Goal: Navigation & Orientation: Go to known website

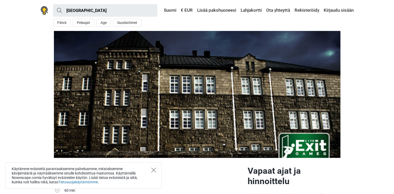
click at [155, 170] on icon "Close" at bounding box center [153, 170] width 5 height 5
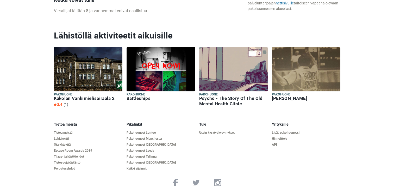
scroll to position [539, 0]
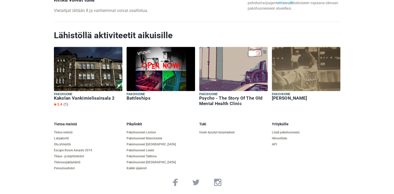
click at [86, 93] on h5 "Pakohuone" at bounding box center [88, 94] width 68 height 4
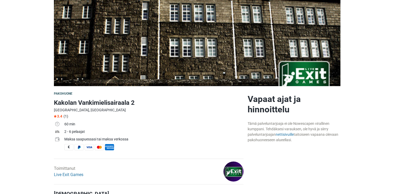
scroll to position [78, 0]
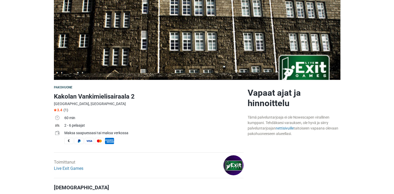
click at [288, 131] on div "Tämä palveluntarjoaja ei ole Nowescapen virallinen kumppani. Tehdäksesi varauks…" at bounding box center [293, 126] width 93 height 22
click at [288, 128] on link "nettisivuille" at bounding box center [284, 128] width 18 height 4
